Goal: Information Seeking & Learning: Learn about a topic

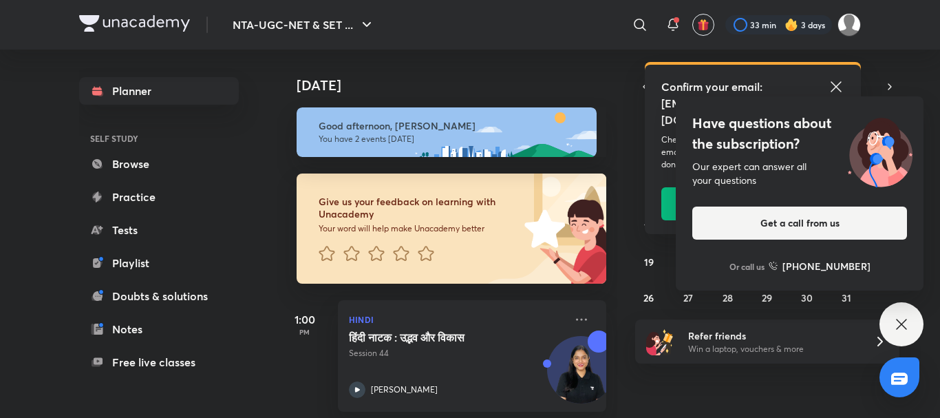
click at [837, 83] on icon at bounding box center [836, 86] width 17 height 17
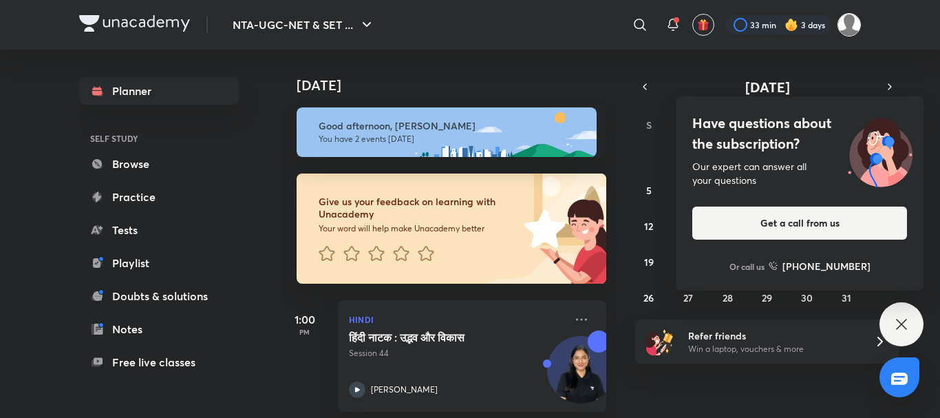
click at [854, 31] on img at bounding box center [849, 24] width 23 height 23
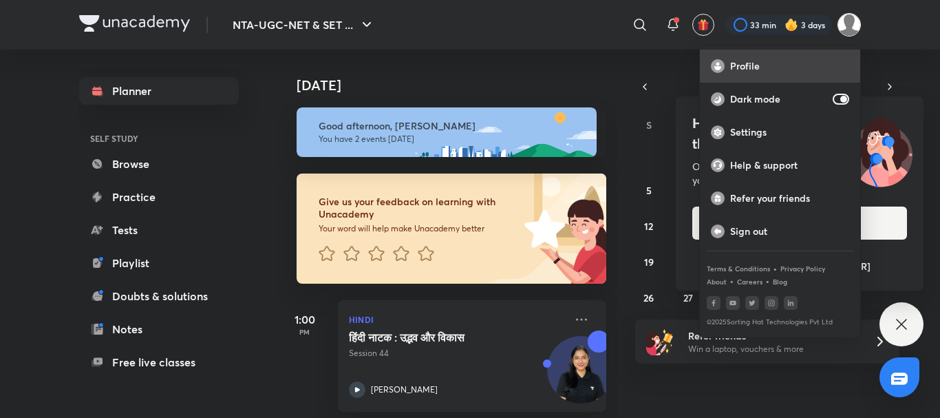
click at [732, 60] on p "Profile" at bounding box center [789, 66] width 119 height 12
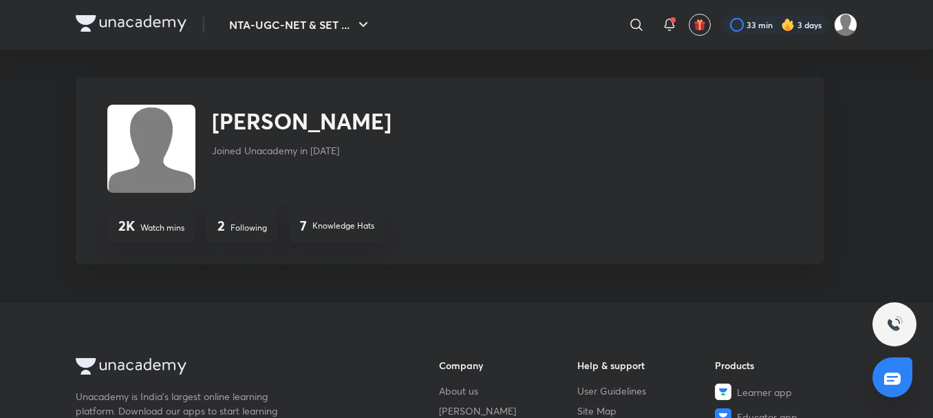
click at [257, 222] on p "Following" at bounding box center [249, 228] width 36 height 12
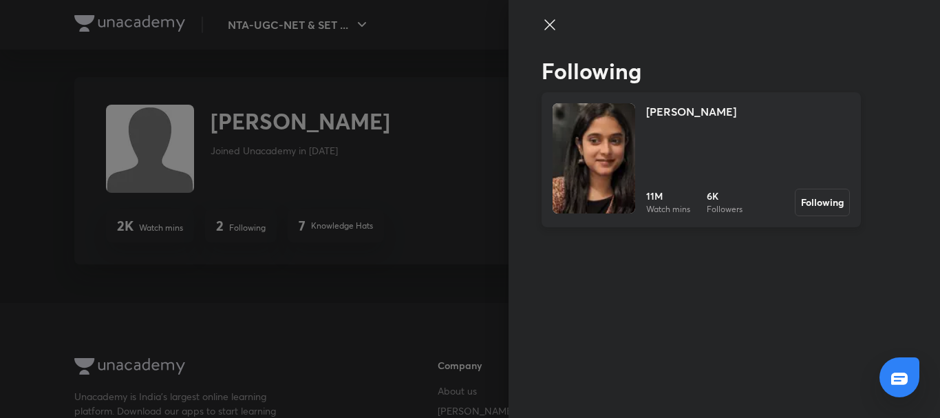
click at [619, 106] on img at bounding box center [594, 158] width 83 height 110
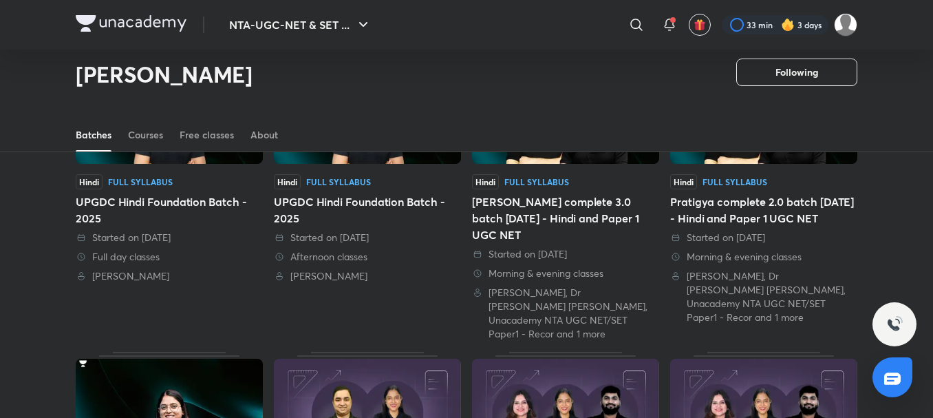
scroll to position [128, 0]
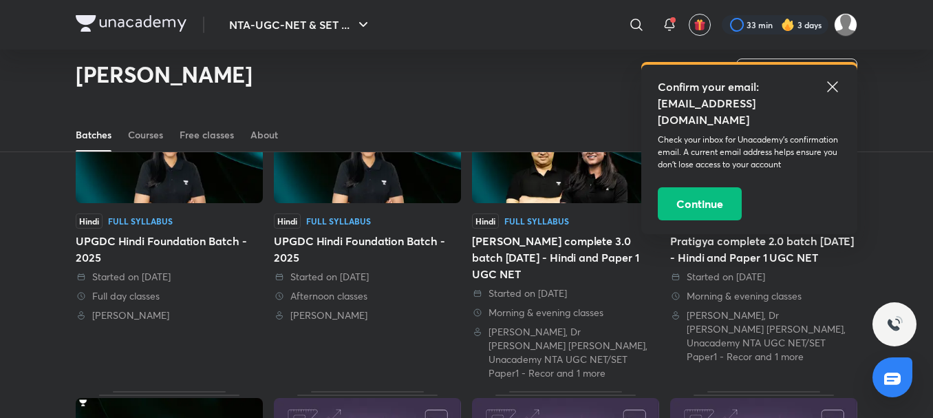
click at [318, 230] on div "Hindi Full Syllabus UPGDC Hindi Foundation Batch - 2025 Started on 19 Jul 2025 …" at bounding box center [367, 267] width 187 height 109
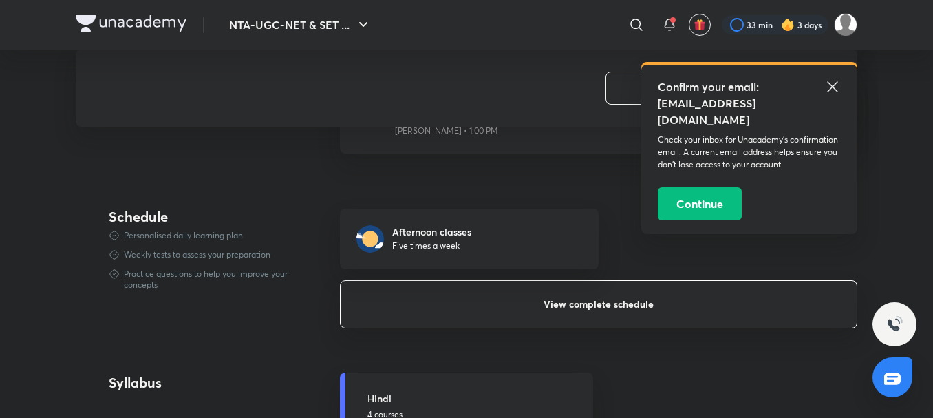
scroll to position [964, 0]
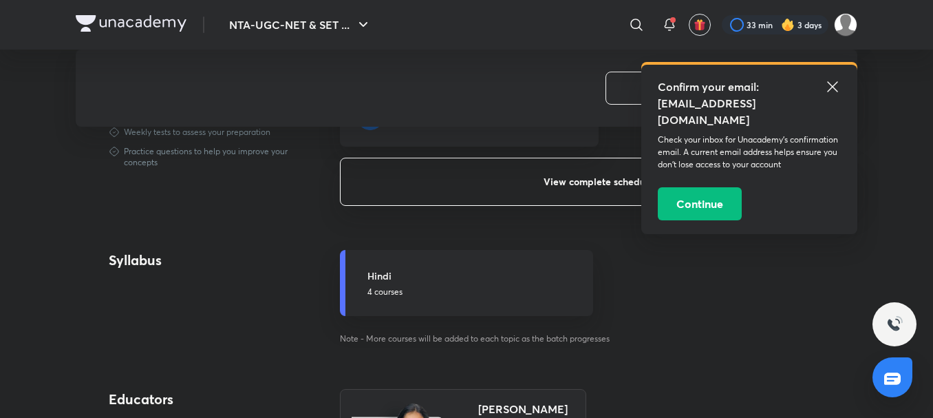
click at [550, 187] on button "View complete schedule" at bounding box center [599, 182] width 518 height 48
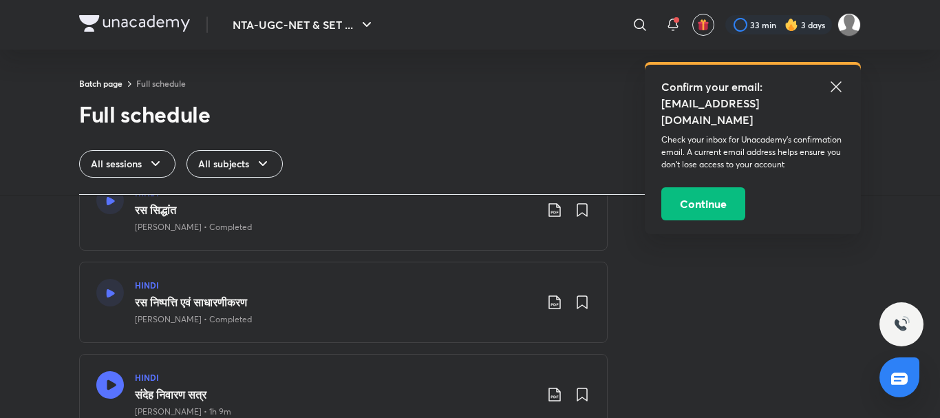
scroll to position [344, 0]
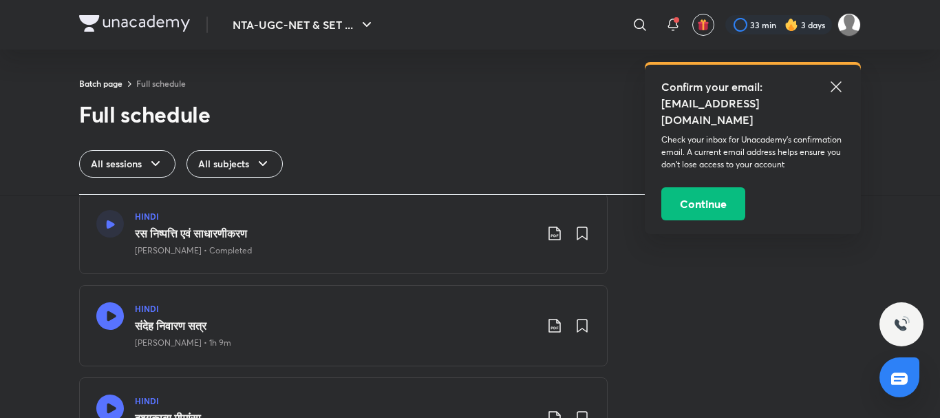
click at [209, 260] on div "HINDI रस निष्पत्ति एवं साधारणीकरण Sakshi Singh • Completed" at bounding box center [343, 233] width 529 height 81
click at [178, 337] on div "HINDI संदेह निवारण सत्र Sakshi Singh • 1h 9m" at bounding box center [335, 325] width 401 height 47
